Goal: Information Seeking & Learning: Find specific fact

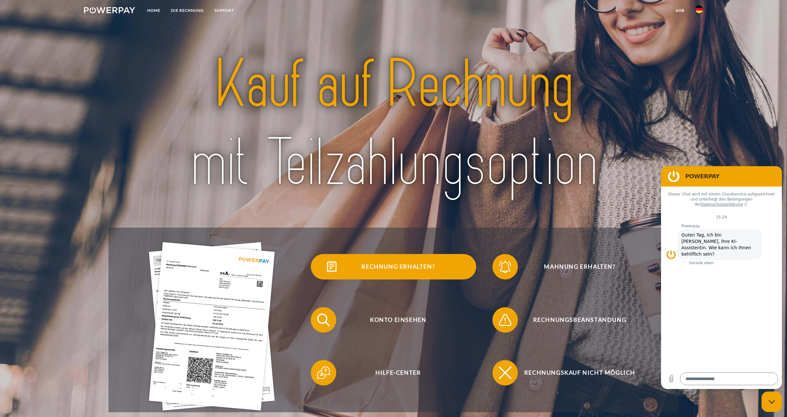
click at [394, 274] on span "Rechnung erhalten?" at bounding box center [398, 266] width 156 height 25
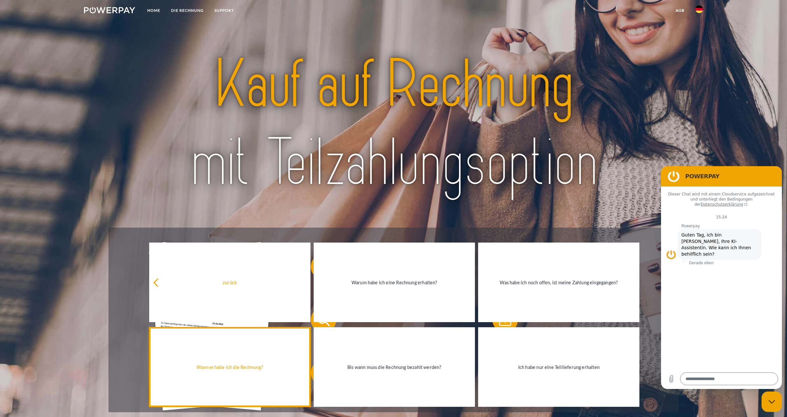
click at [242, 368] on div "Wann erhalte ich die Rechnung?" at bounding box center [230, 366] width 154 height 9
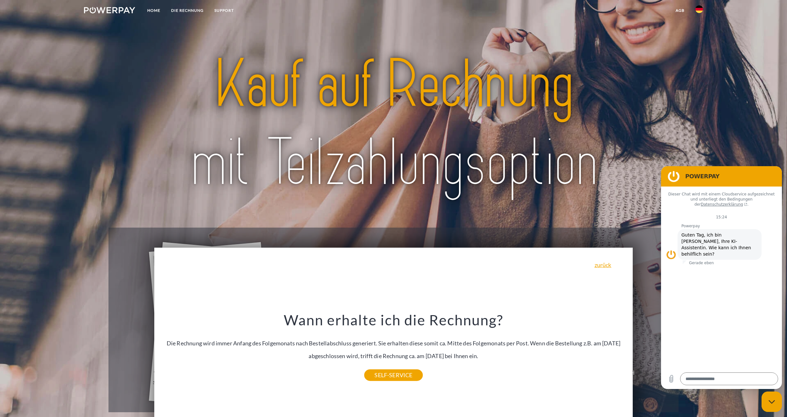
click at [586, 350] on div "Wann erhalte ich die Rechnung? Die Rechnung wird immer Anfang des Folgemonats n…" at bounding box center [394, 343] width 464 height 64
click at [570, 350] on div "Wann erhalte ich die Rechnung? Die Rechnung wird immer Anfang des Folgemonats n…" at bounding box center [394, 343] width 464 height 64
drag, startPoint x: 286, startPoint y: 320, endPoint x: 535, endPoint y: 356, distance: 251.7
click at [535, 356] on div "Wann erhalte ich die Rechnung? Die Rechnung wird immer Anfang des Folgemonats n…" at bounding box center [394, 343] width 464 height 64
copy div "Wann erhalte ich die Rechnung? Die Rechnung wird immer Anfang des Folgemonats n…"
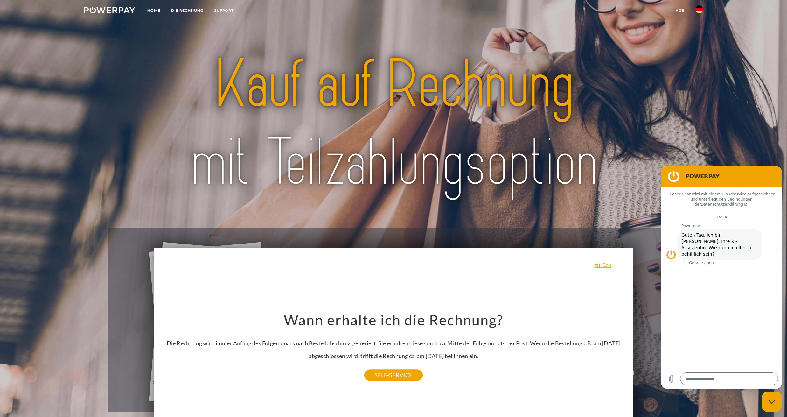
click at [237, 208] on div at bounding box center [393, 124] width 570 height 206
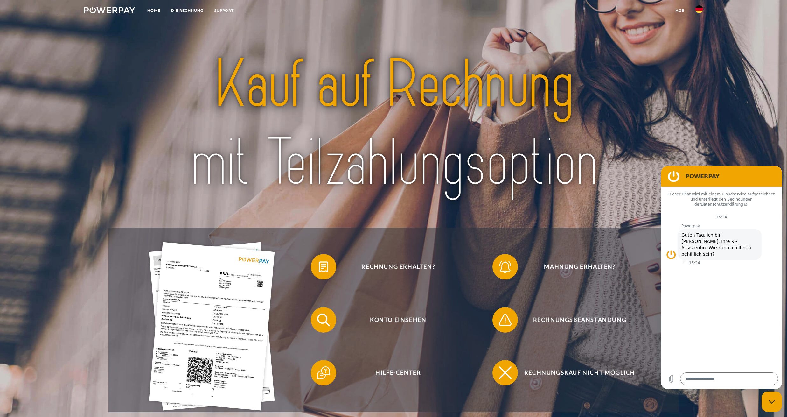
type textarea "*"
